Goal: Task Accomplishment & Management: Manage account settings

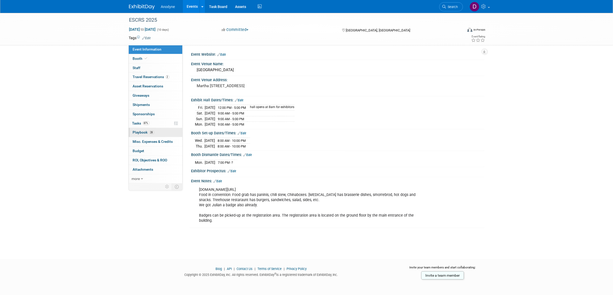
click at [158, 134] on link "28 Playbook 28" at bounding box center [156, 132] width 54 height 9
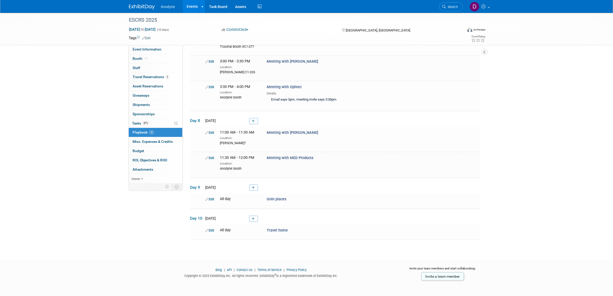
scroll to position [676, 0]
click at [254, 123] on icon at bounding box center [253, 121] width 3 height 3
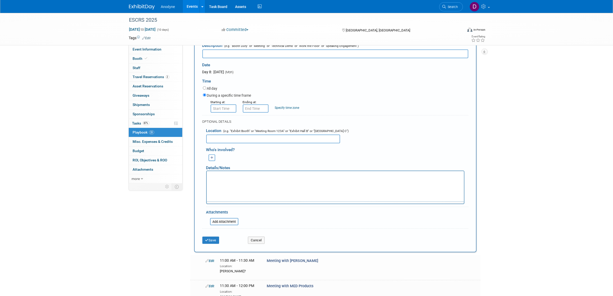
scroll to position [0, 0]
type input "Meeting with Fapomed"
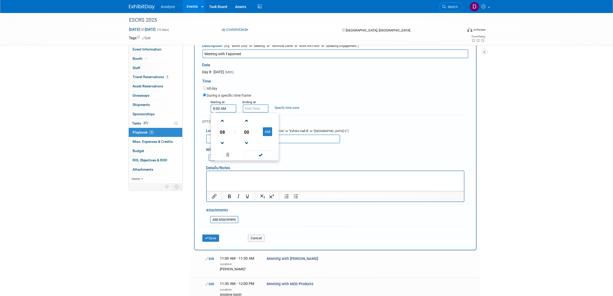
click at [221, 113] on input "8:00 AM" at bounding box center [224, 108] width 26 height 8
click at [223, 136] on span "08" at bounding box center [223, 131] width 10 height 9
click at [224, 128] on td "12" at bounding box center [220, 121] width 16 height 14
click at [266, 136] on button "AM" at bounding box center [267, 131] width 9 height 9
type input "12:00 PM"
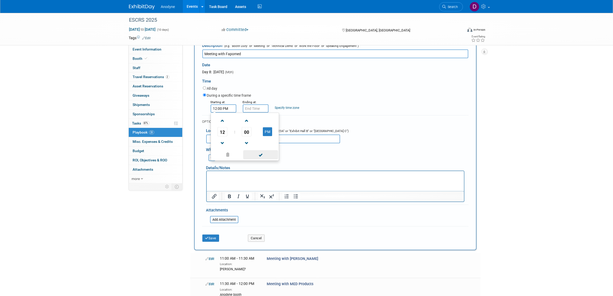
click at [263, 159] on span at bounding box center [260, 154] width 35 height 9
click at [255, 113] on input "12:00 PM" at bounding box center [256, 108] width 26 height 8
click at [272, 136] on td "00" at bounding box center [278, 131] width 21 height 9
click at [276, 136] on span "00" at bounding box center [279, 131] width 10 height 9
click at [277, 142] on td "30" at bounding box center [285, 135] width 16 height 14
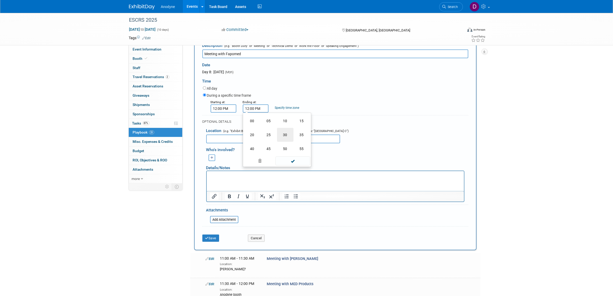
type input "12:30 PM"
click at [290, 159] on span at bounding box center [293, 154] width 35 height 9
click at [245, 143] on input "text" at bounding box center [273, 138] width 134 height 9
type input "Anodyne booth"
click at [210, 242] on button "Save" at bounding box center [210, 237] width 17 height 7
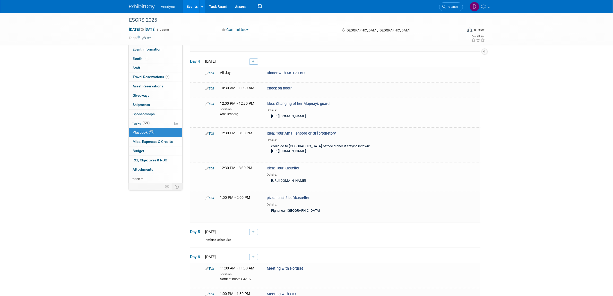
scroll to position [245, 0]
click at [142, 3] on link at bounding box center [145, 4] width 32 height 4
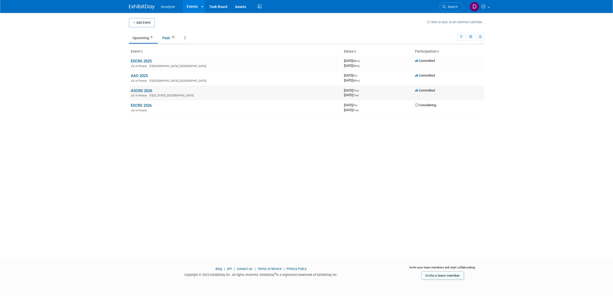
click at [139, 91] on link "ASCRS 2026" at bounding box center [141, 90] width 21 height 5
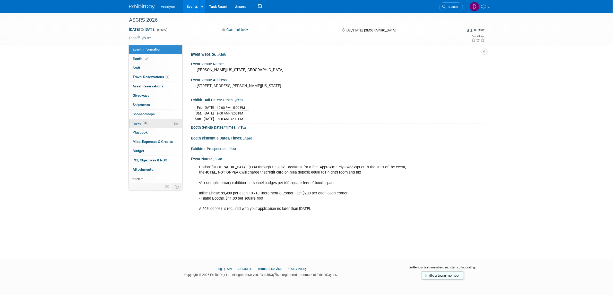
click at [158, 123] on link "0% Tasks 0%" at bounding box center [156, 123] width 54 height 9
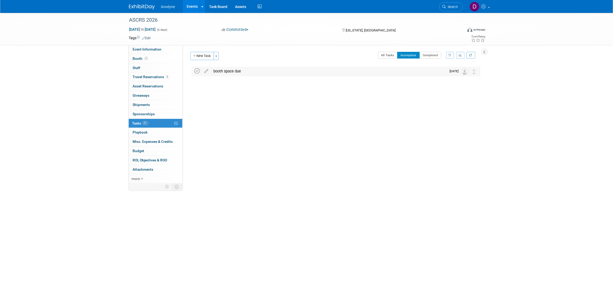
click at [196, 73] on icon at bounding box center [197, 70] width 5 height 5
click at [206, 50] on div "Event Website: Edit Event Venue Name: [PERSON_NAME][US_STATE][GEOGRAPHIC_DATA] …" at bounding box center [334, 114] width 302 height 139
click at [206, 53] on button "New Task" at bounding box center [202, 56] width 24 height 8
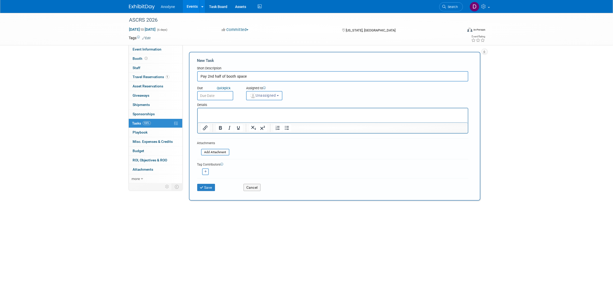
type input "Pay 2nd half of booth space"
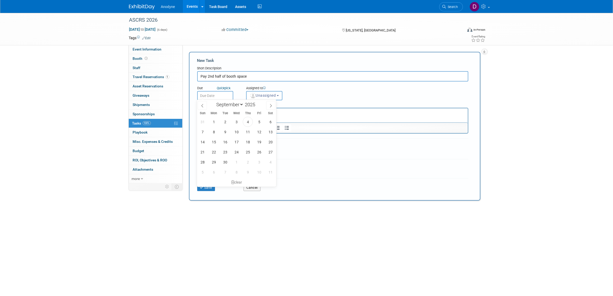
click at [221, 91] on input "text" at bounding box center [215, 95] width 36 height 9
click at [269, 104] on icon at bounding box center [271, 106] width 4 height 4
select select "11"
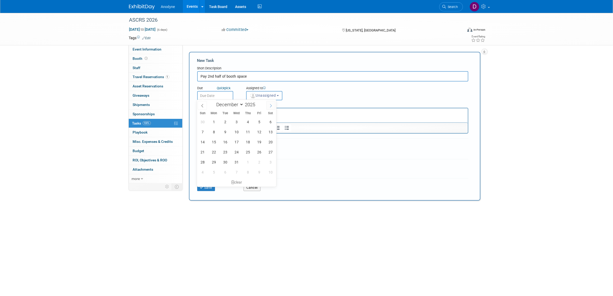
click at [269, 104] on icon at bounding box center [271, 106] width 4 height 4
type input "2026"
select select "0"
click at [262, 133] on span "9" at bounding box center [259, 132] width 10 height 10
type input "[DATE]"
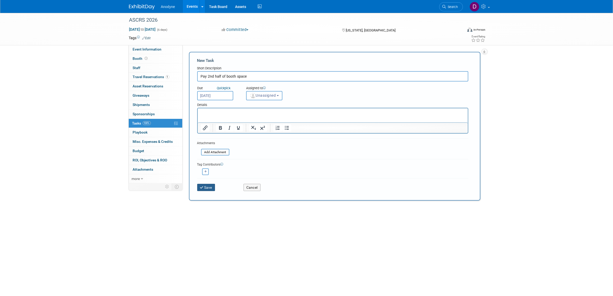
click at [209, 188] on button "Save" at bounding box center [206, 187] width 18 height 7
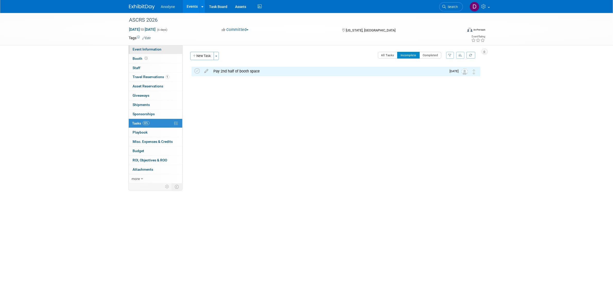
click at [147, 45] on link "Event Information" at bounding box center [156, 49] width 54 height 9
